Goal: Task Accomplishment & Management: Use online tool/utility

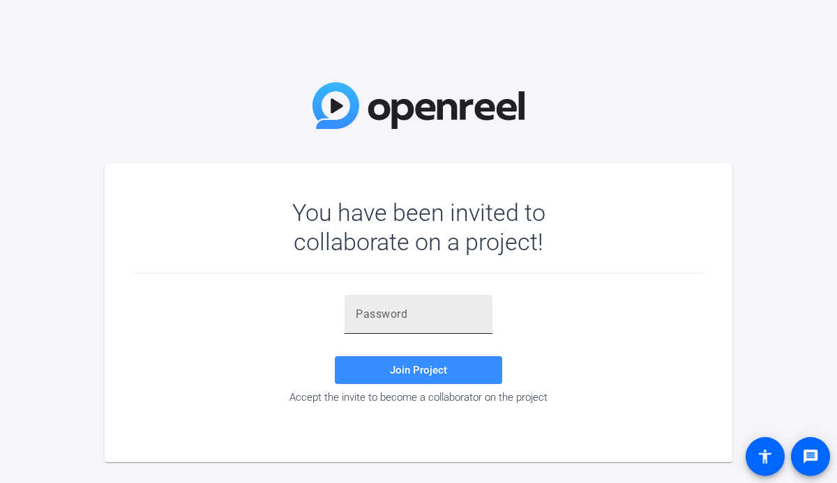
click at [391, 317] on input "text" at bounding box center [419, 314] width 126 height 17
paste input "JfnJ[7"
type input "JfnJ[7"
click at [439, 370] on span "Join Project" at bounding box center [418, 370] width 57 height 13
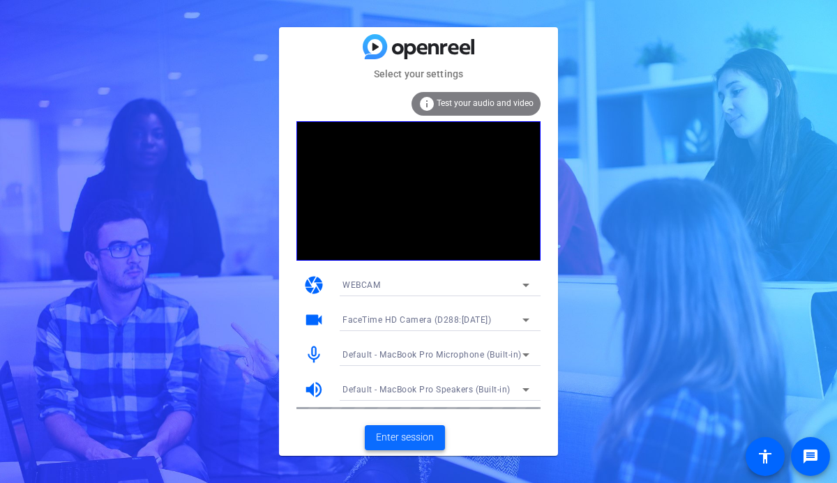
click at [393, 437] on span "Enter session" at bounding box center [405, 437] width 58 height 15
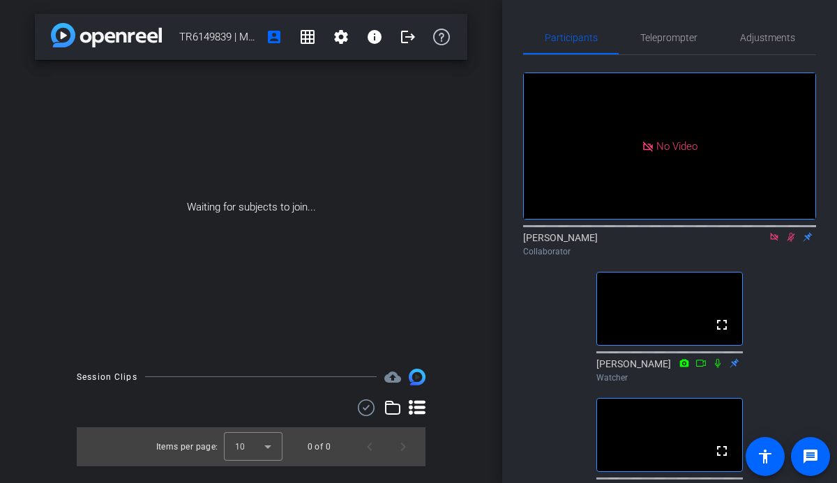
click at [774, 242] on icon at bounding box center [773, 237] width 11 height 10
click at [775, 242] on icon at bounding box center [773, 237] width 11 height 10
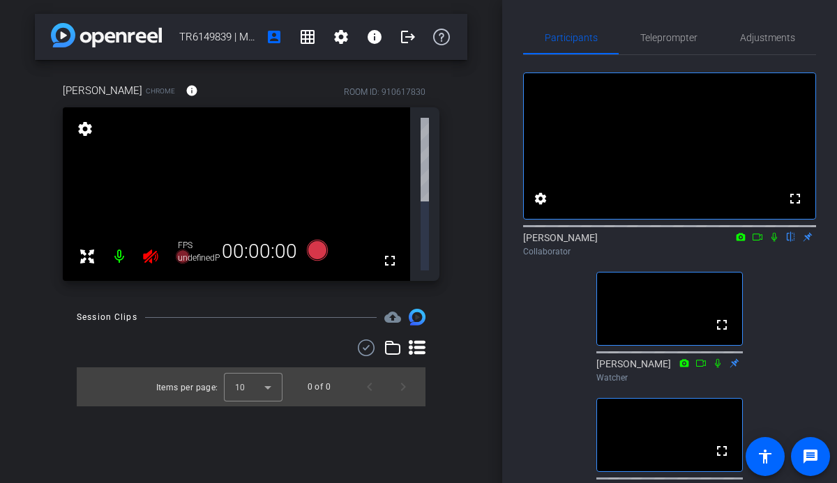
click at [773, 242] on icon at bounding box center [774, 237] width 6 height 9
click at [563, 359] on div "fullscreen settings [PERSON_NAME] flip Collaborator fullscreen [PERSON_NAME] Wa…" at bounding box center [669, 347] width 293 height 585
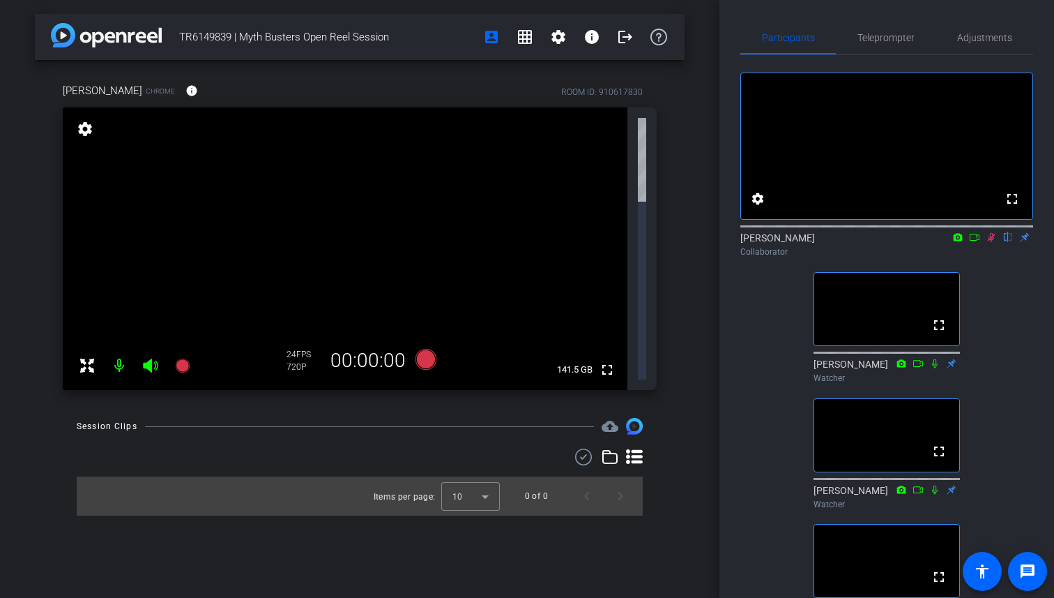
click at [836, 242] on icon at bounding box center [991, 237] width 11 height 10
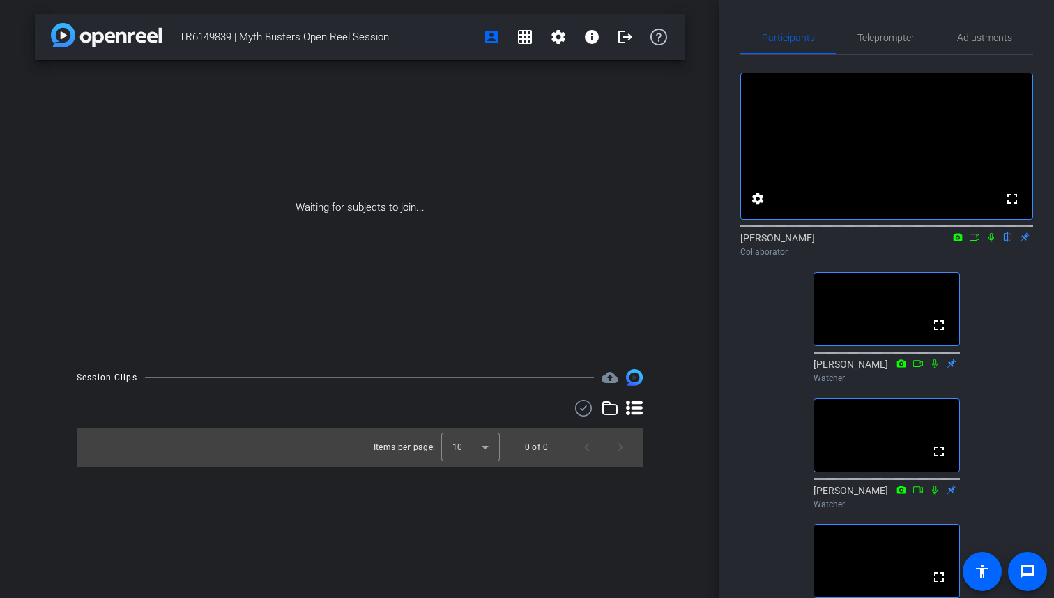
click at [836, 242] on icon at bounding box center [991, 237] width 11 height 10
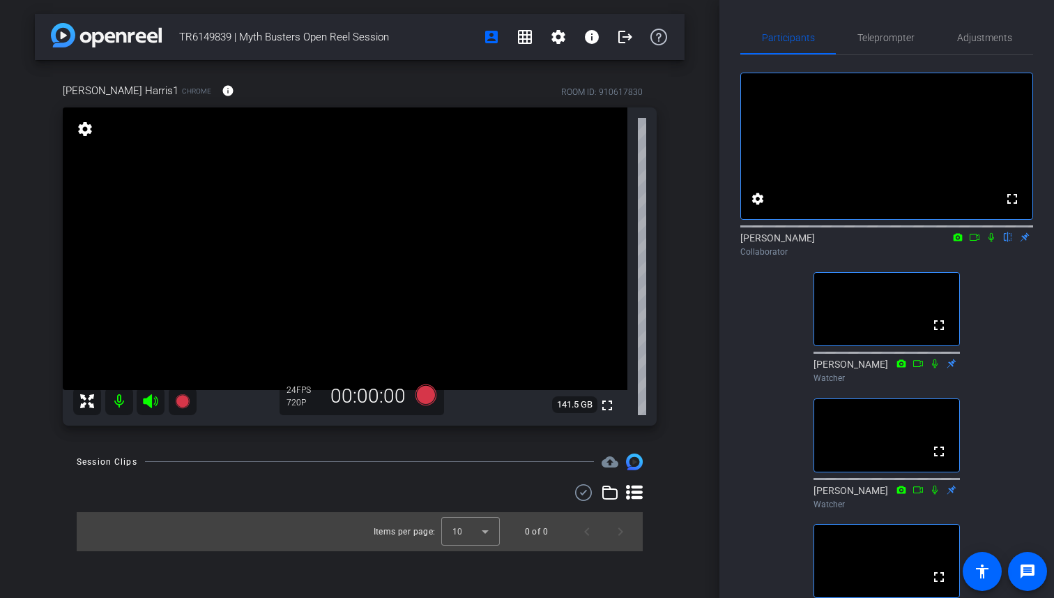
click at [836, 242] on icon at bounding box center [991, 237] width 11 height 10
click at [836, 242] on icon at bounding box center [992, 237] width 6 height 9
click at [836, 242] on icon at bounding box center [991, 237] width 11 height 10
click at [836, 242] on icon at bounding box center [992, 237] width 6 height 9
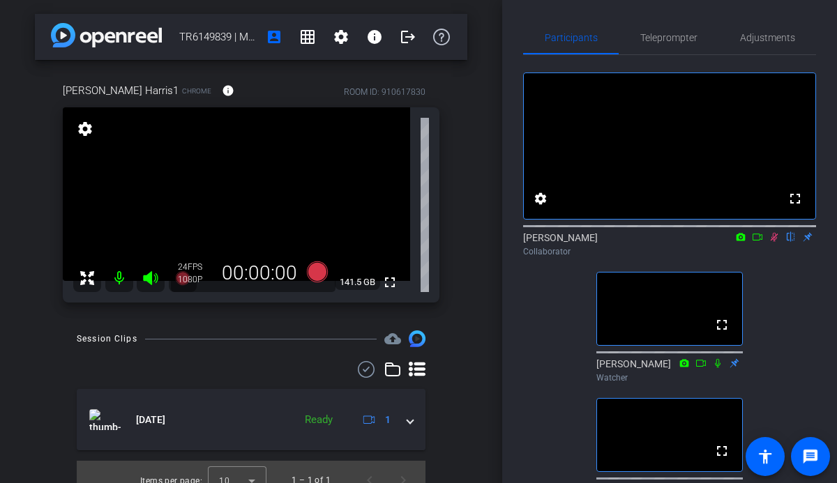
click at [777, 242] on icon at bounding box center [773, 237] width 11 height 10
click at [776, 242] on icon at bounding box center [773, 237] width 11 height 10
click at [773, 242] on icon at bounding box center [773, 237] width 11 height 10
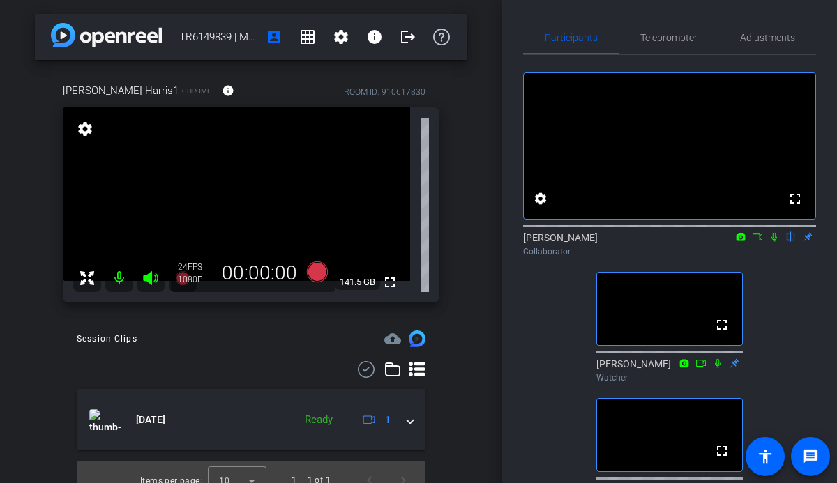
click at [773, 242] on icon at bounding box center [773, 237] width 11 height 10
click at [775, 242] on icon at bounding box center [773, 237] width 11 height 10
click at [775, 242] on icon at bounding box center [774, 237] width 6 height 9
click at [775, 242] on icon at bounding box center [773, 237] width 11 height 10
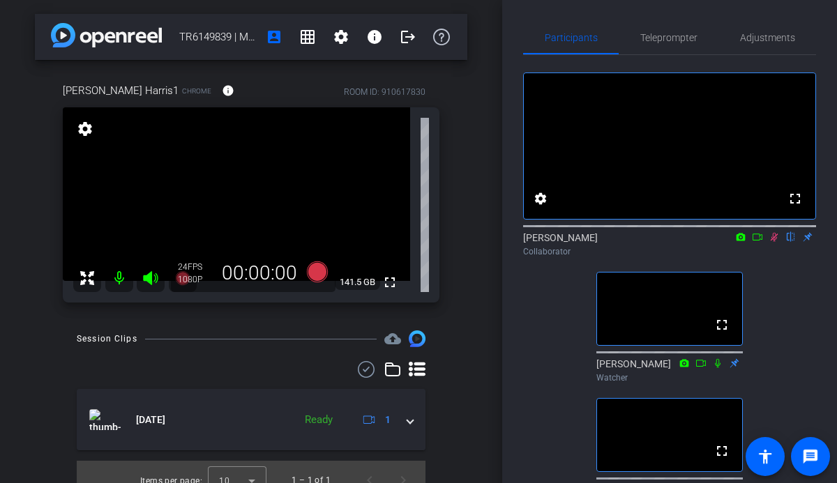
click at [775, 242] on icon at bounding box center [773, 237] width 11 height 10
click at [773, 243] on mat-icon at bounding box center [774, 237] width 17 height 13
click at [773, 242] on icon at bounding box center [775, 237] width 8 height 9
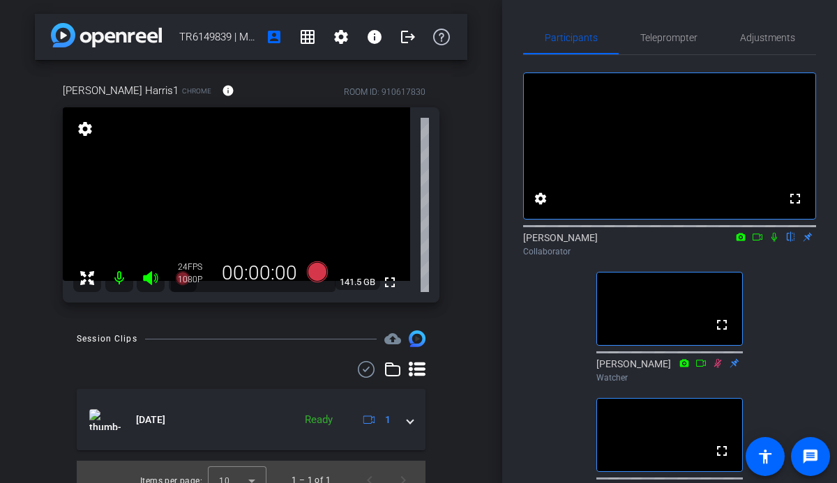
click at [773, 242] on icon at bounding box center [774, 237] width 6 height 9
click at [773, 242] on icon at bounding box center [775, 237] width 8 height 9
click at [773, 242] on icon at bounding box center [774, 237] width 6 height 9
click at [773, 242] on icon at bounding box center [775, 237] width 8 height 9
click at [773, 242] on icon at bounding box center [774, 237] width 6 height 9
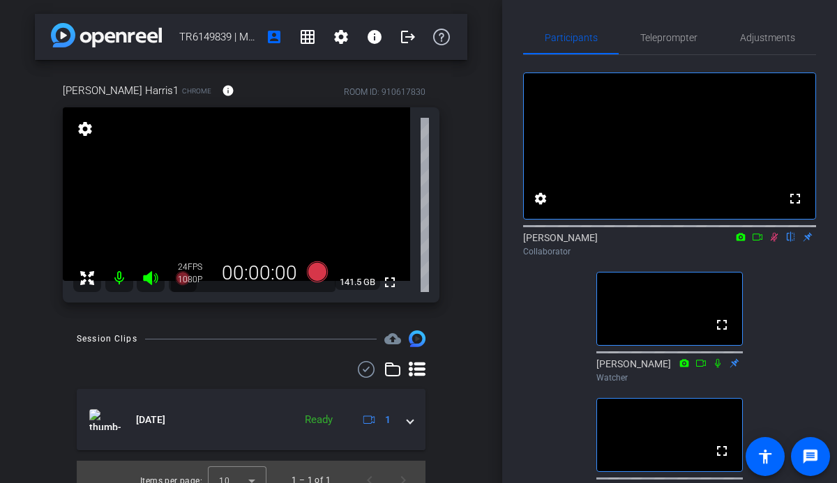
click at [775, 242] on icon at bounding box center [775, 237] width 8 height 9
click at [775, 242] on icon at bounding box center [774, 237] width 6 height 9
click at [754, 242] on icon at bounding box center [757, 237] width 11 height 10
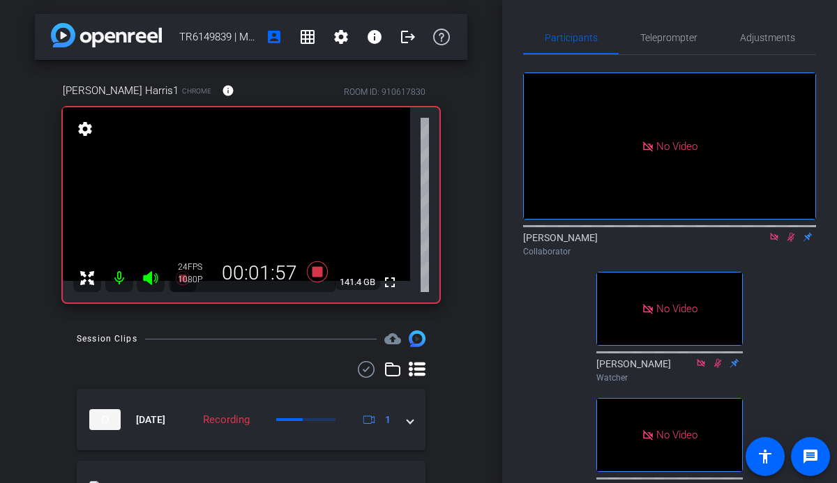
click at [791, 242] on icon at bounding box center [790, 237] width 11 height 10
click at [775, 242] on icon at bounding box center [773, 237] width 11 height 10
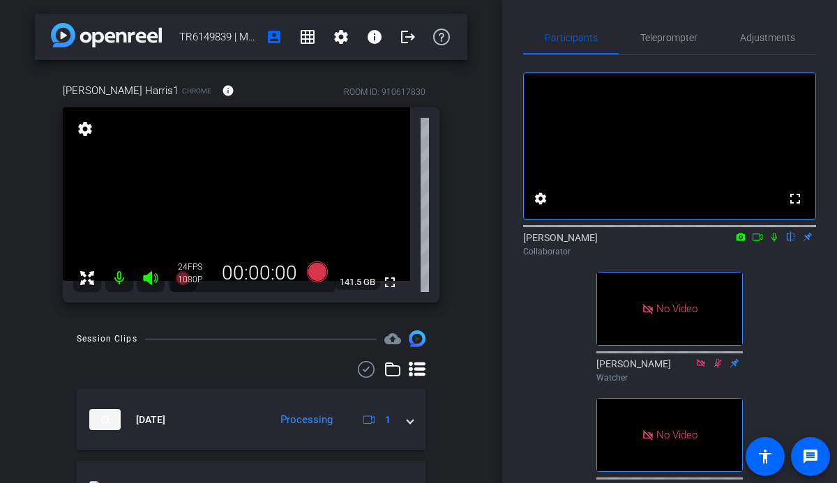
click at [775, 242] on icon at bounding box center [773, 237] width 11 height 10
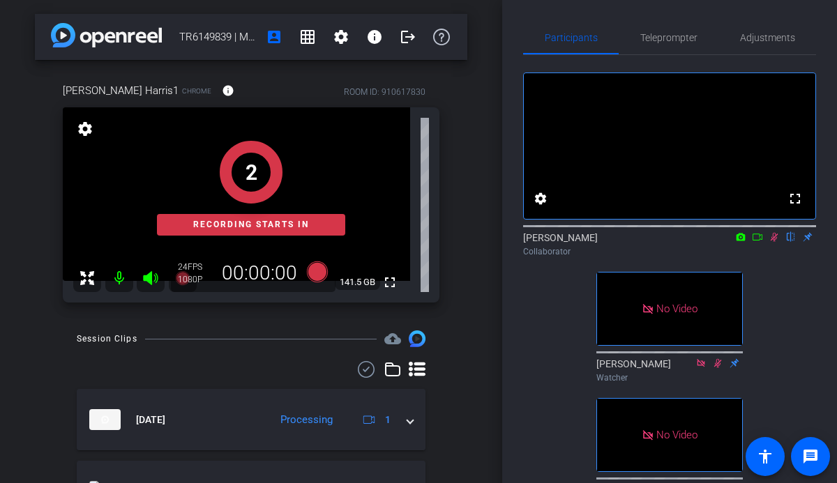
click at [759, 241] on icon at bounding box center [757, 237] width 10 height 7
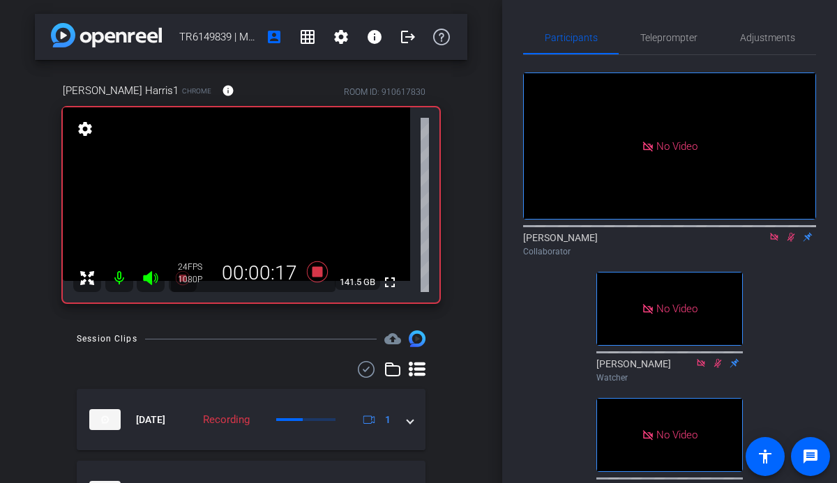
click at [788, 242] on icon at bounding box center [790, 237] width 11 height 10
click at [794, 242] on icon at bounding box center [790, 237] width 11 height 10
click at [772, 243] on mat-icon at bounding box center [774, 237] width 17 height 13
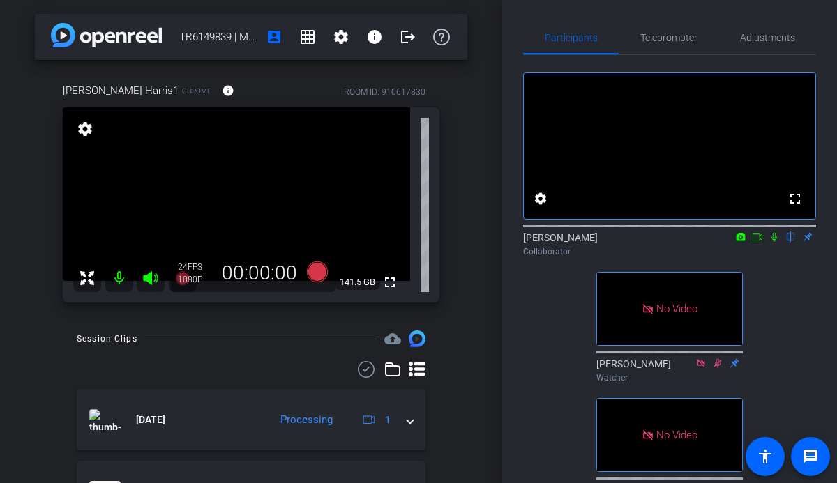
click at [761, 242] on icon at bounding box center [757, 237] width 11 height 10
click at [789, 242] on icon at bounding box center [790, 237] width 11 height 10
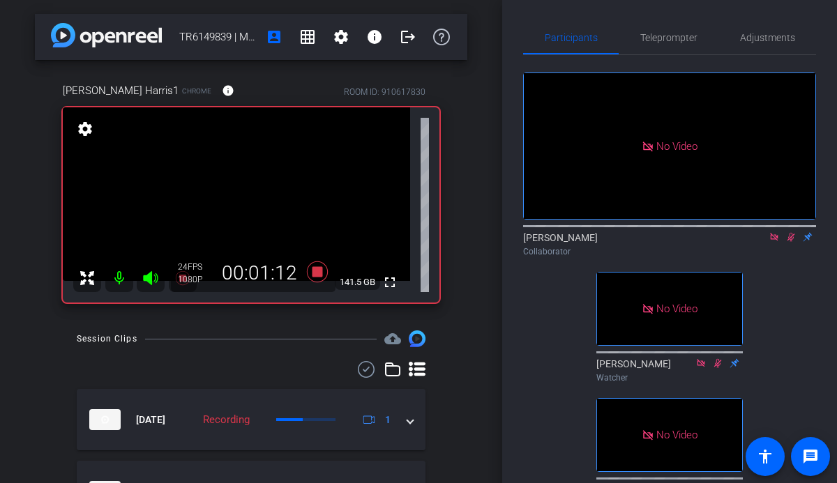
click at [790, 242] on icon at bounding box center [791, 237] width 8 height 9
click at [776, 242] on icon at bounding box center [773, 237] width 11 height 10
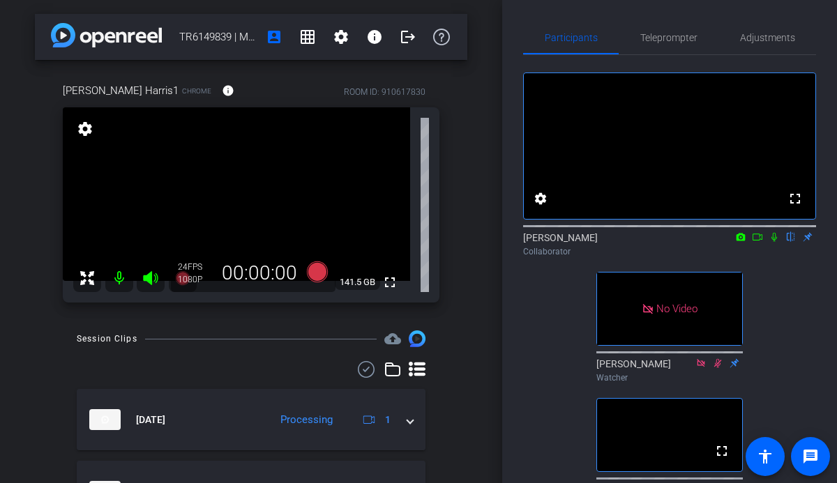
click at [776, 242] on icon at bounding box center [773, 237] width 11 height 10
click at [757, 242] on icon at bounding box center [757, 237] width 11 height 10
click at [791, 242] on icon at bounding box center [790, 237] width 11 height 10
click at [776, 242] on icon at bounding box center [773, 237] width 11 height 10
click at [777, 242] on icon at bounding box center [773, 237] width 11 height 10
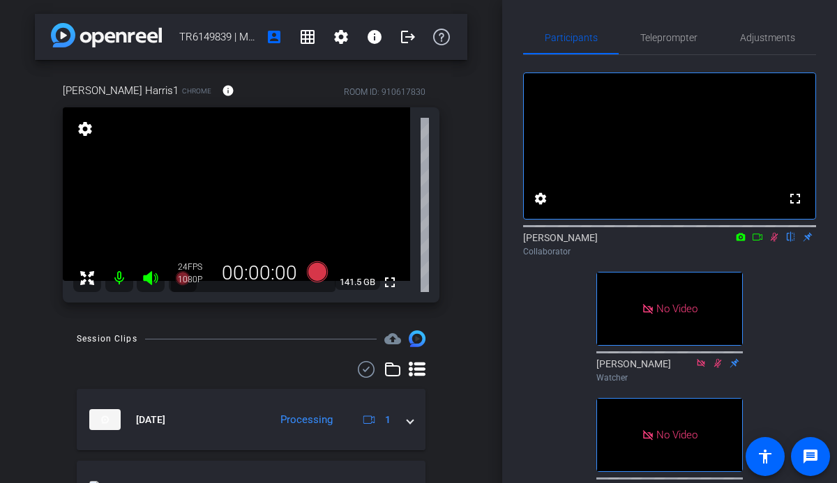
click at [760, 242] on icon at bounding box center [757, 237] width 11 height 10
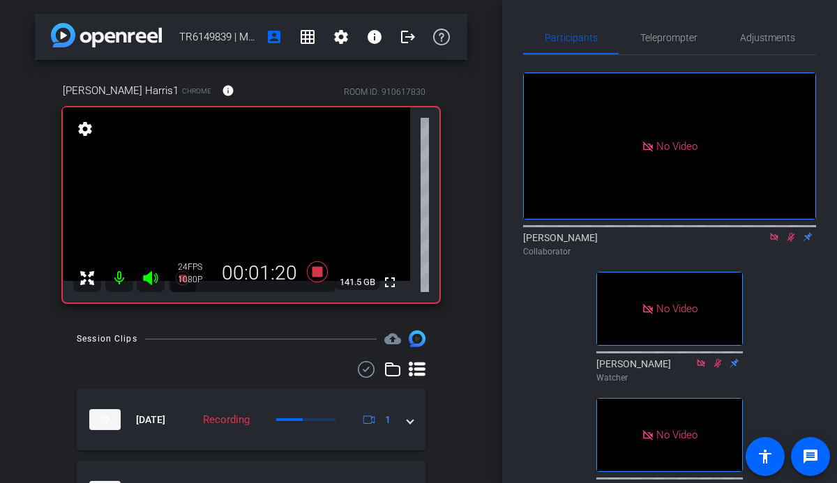
click at [790, 242] on icon at bounding box center [791, 237] width 8 height 9
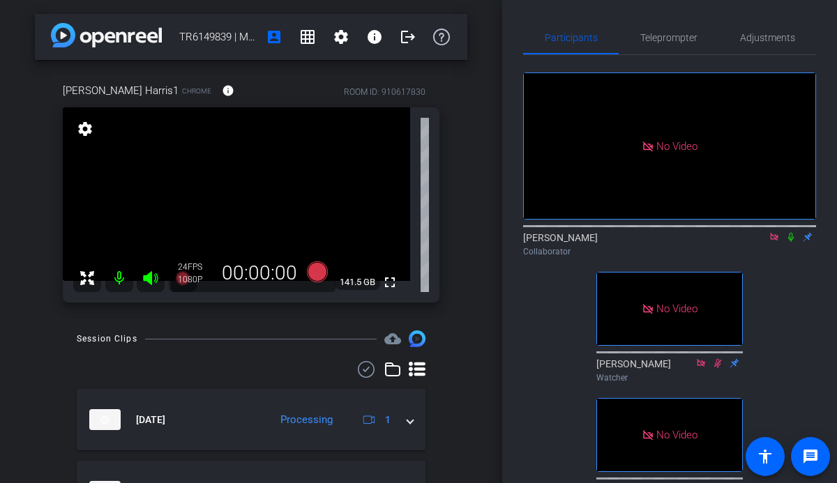
click at [773, 241] on icon at bounding box center [774, 237] width 8 height 8
click at [775, 242] on icon at bounding box center [773, 237] width 11 height 10
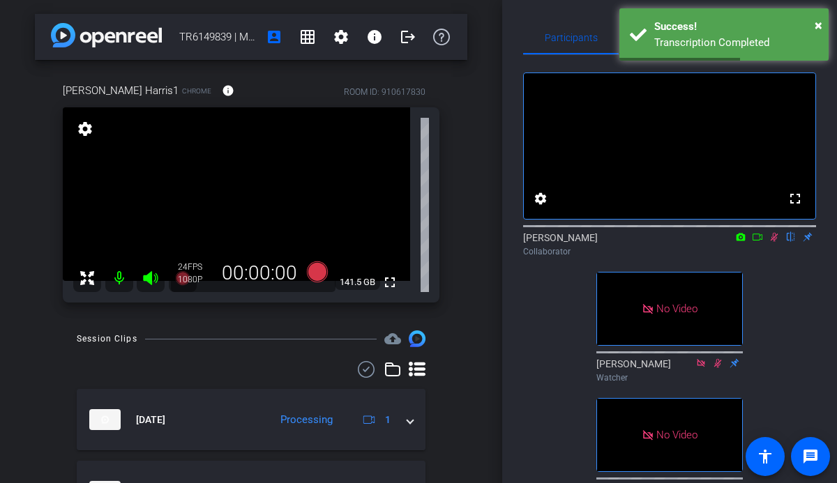
click at [775, 242] on icon at bounding box center [773, 237] width 11 height 10
click at [775, 242] on icon at bounding box center [775, 237] width 8 height 9
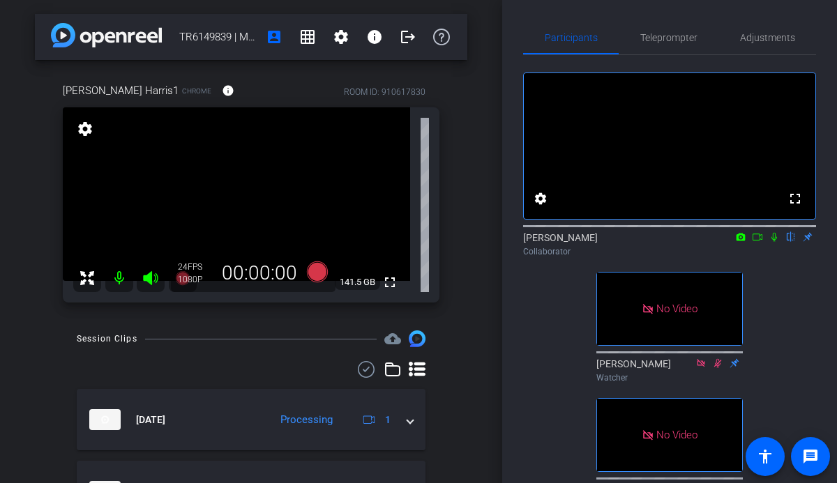
click at [774, 242] on icon at bounding box center [773, 237] width 11 height 10
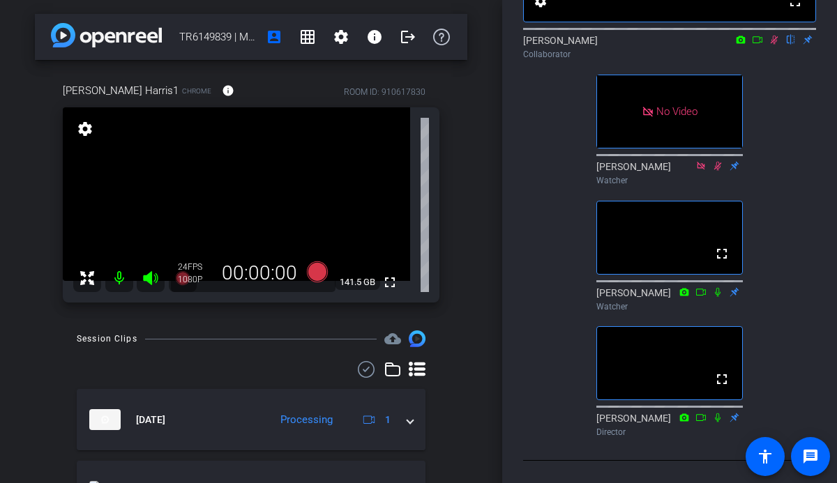
scroll to position [186, 0]
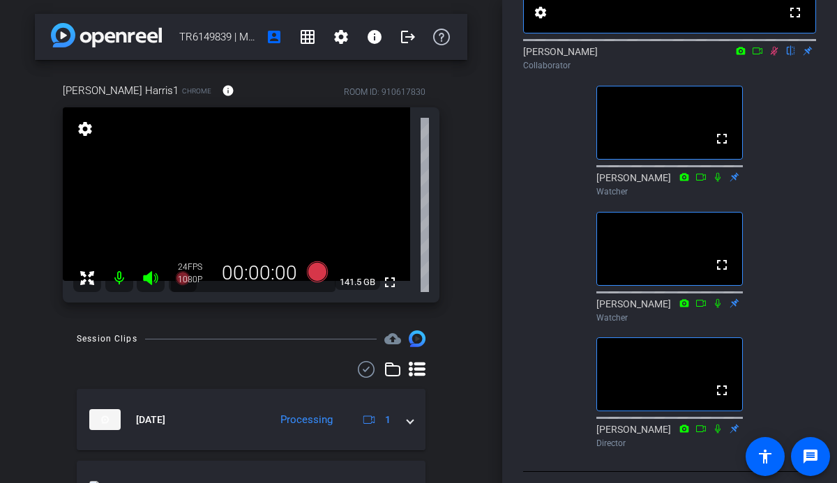
click at [772, 56] on icon at bounding box center [773, 51] width 11 height 10
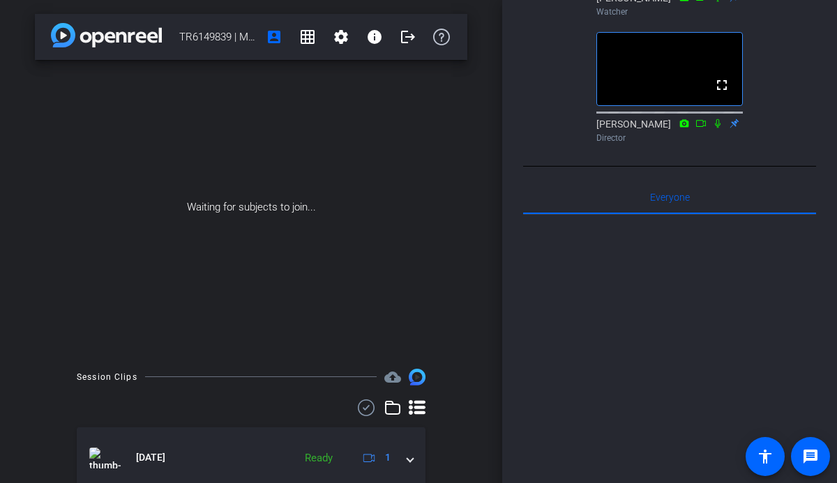
scroll to position [0, 0]
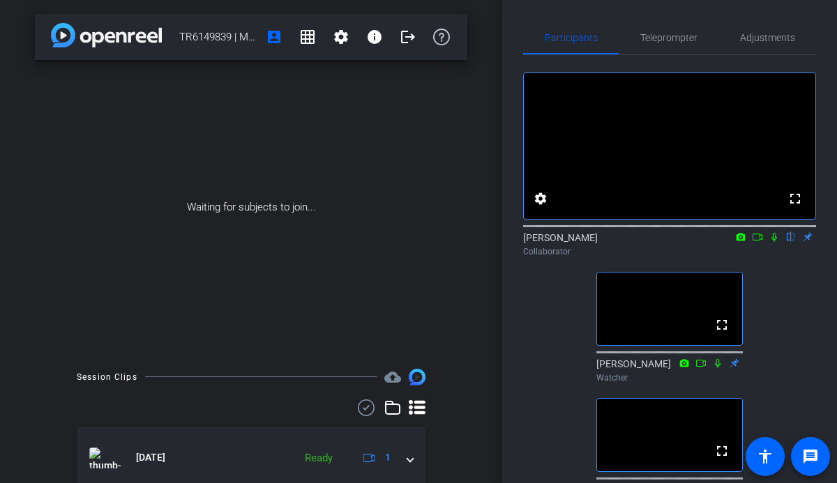
click at [775, 242] on icon at bounding box center [773, 237] width 11 height 10
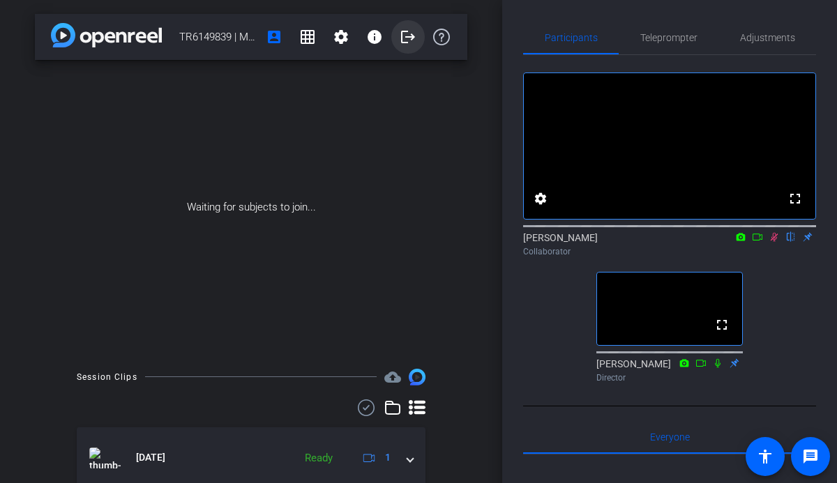
click at [407, 35] on mat-icon "logout" at bounding box center [408, 37] width 17 height 17
